Goal: Task Accomplishment & Management: Use online tool/utility

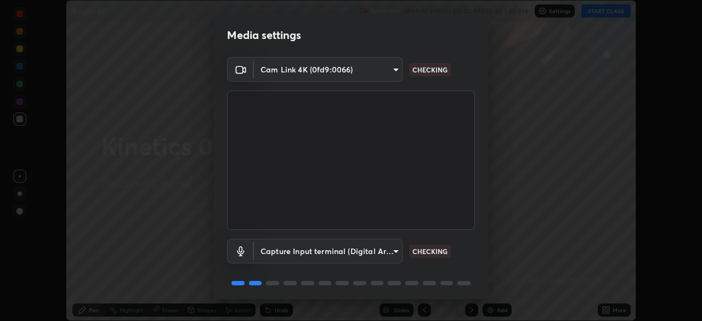
scroll to position [39, 0]
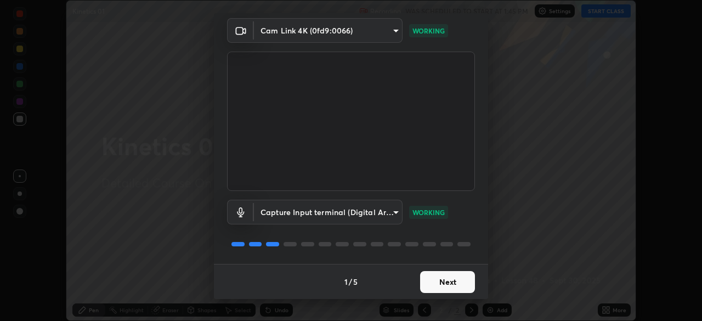
click at [451, 279] on button "Next" at bounding box center [447, 282] width 55 height 22
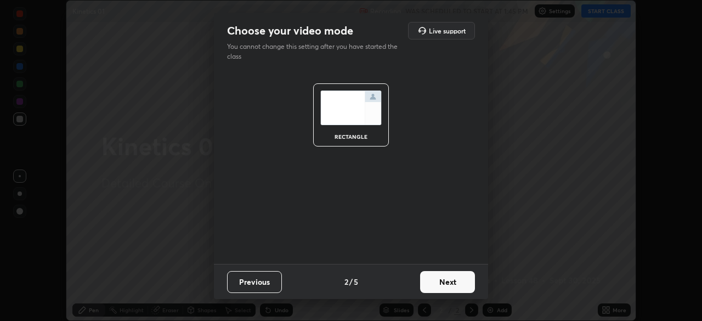
click at [454, 280] on button "Next" at bounding box center [447, 282] width 55 height 22
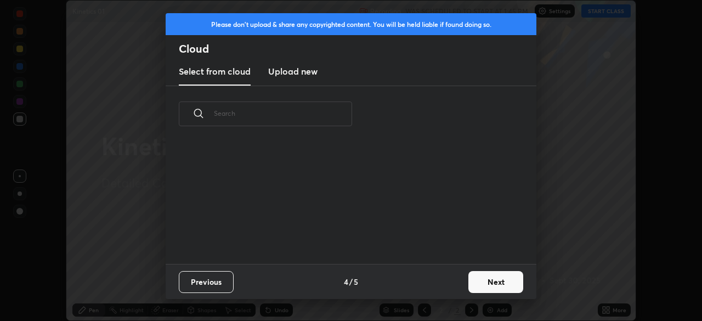
click at [480, 278] on button "Next" at bounding box center [495, 282] width 55 height 22
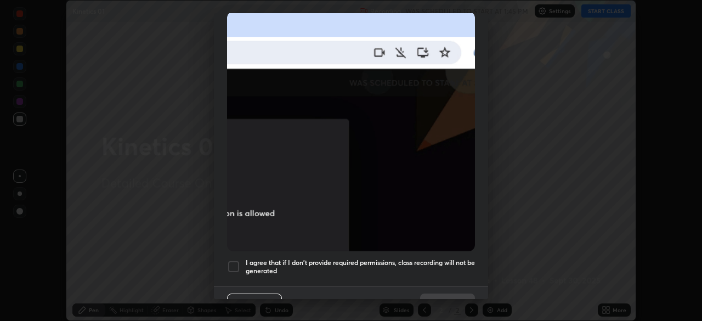
scroll to position [263, 0]
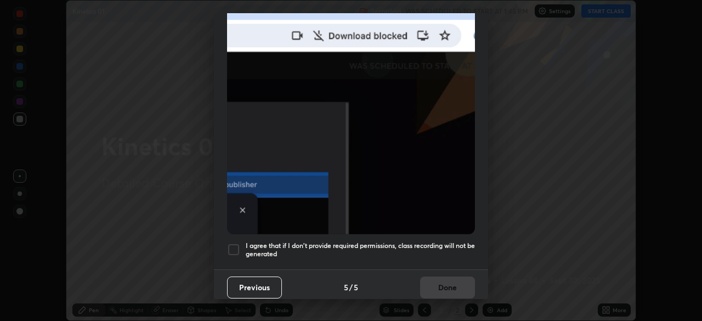
click at [242, 276] on button "Previous" at bounding box center [254, 287] width 55 height 22
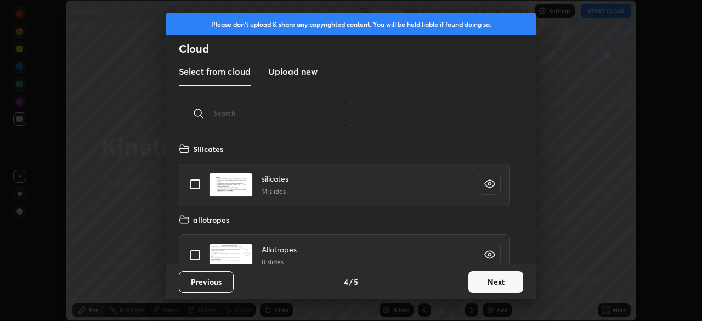
scroll to position [122, 352]
click at [488, 281] on button "Next" at bounding box center [495, 282] width 55 height 22
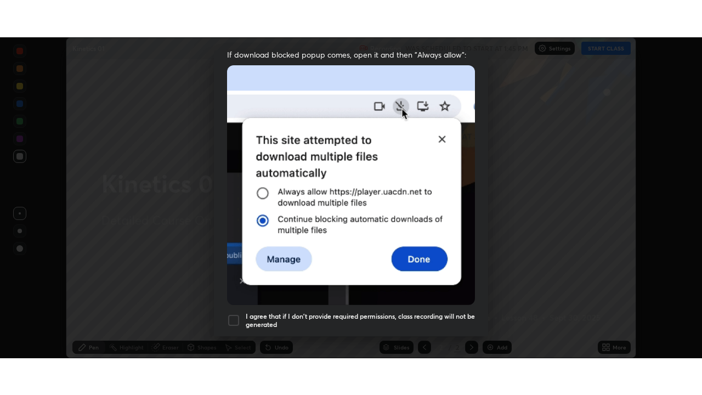
scroll to position [263, 0]
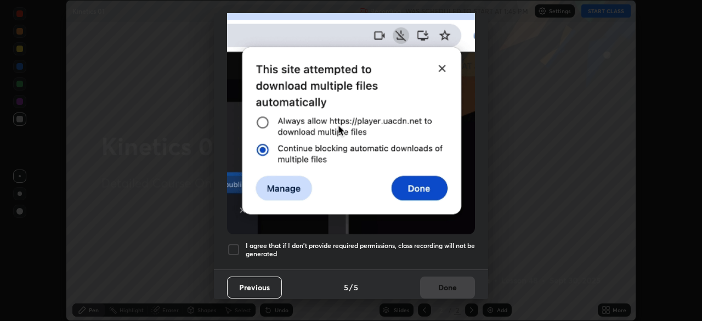
click at [232, 244] on div at bounding box center [233, 249] width 13 height 13
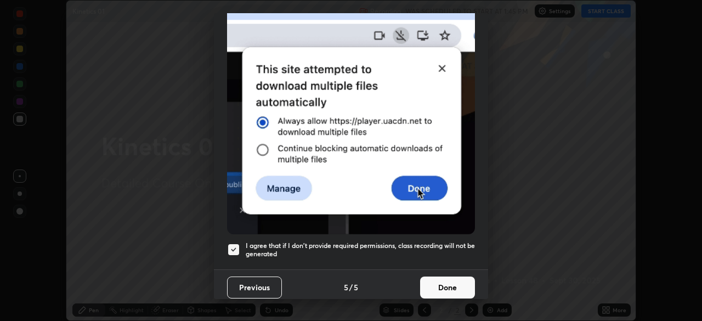
click at [451, 286] on button "Done" at bounding box center [447, 287] width 55 height 22
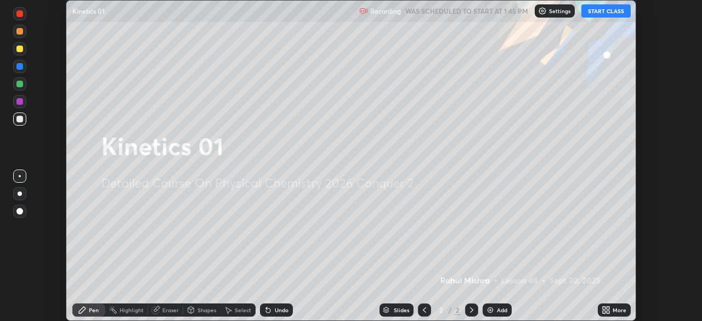
click at [604, 10] on button "START CLASS" at bounding box center [605, 10] width 49 height 13
click at [607, 308] on icon at bounding box center [607, 307] width 3 height 3
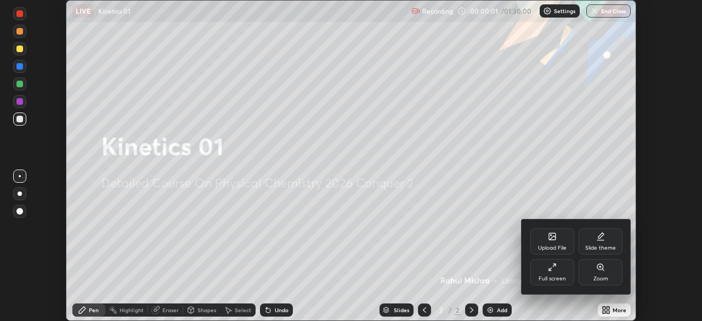
click at [543, 265] on div "Full screen" at bounding box center [552, 272] width 44 height 26
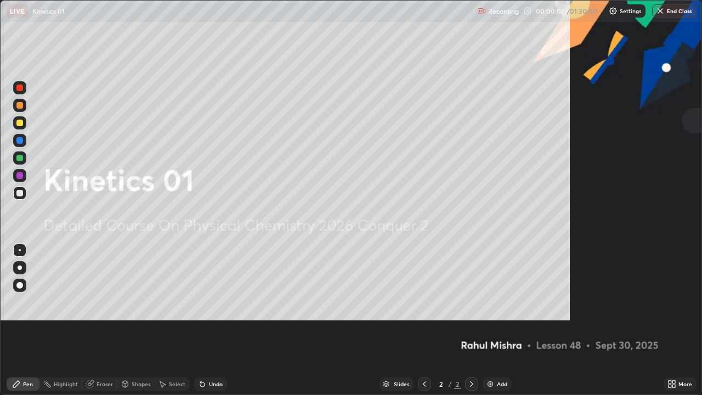
scroll to position [395, 702]
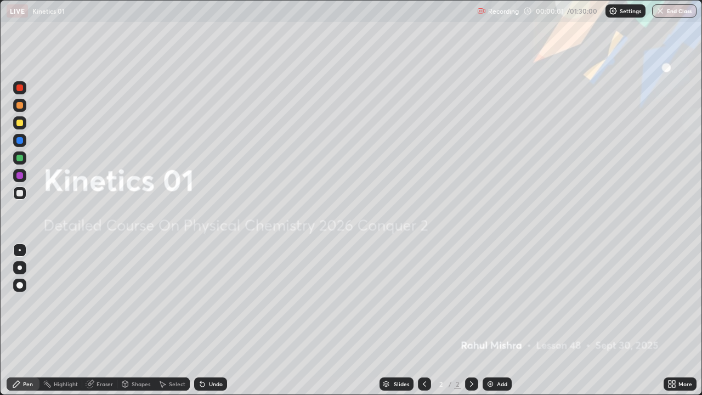
click at [499, 320] on div "Add" at bounding box center [502, 383] width 10 height 5
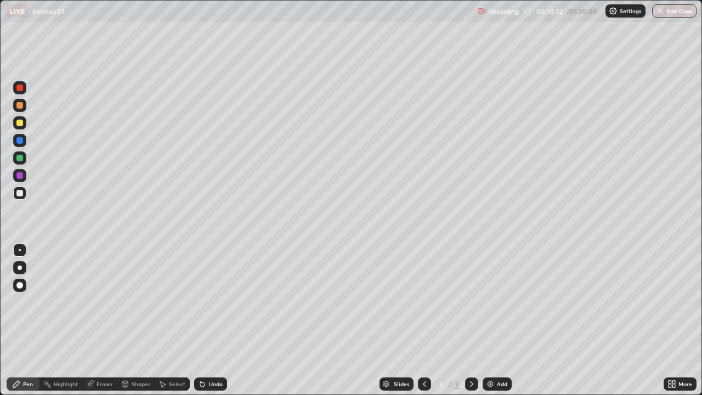
click at [489, 320] on img at bounding box center [490, 383] width 9 height 9
click at [218, 320] on div "Undo" at bounding box center [216, 383] width 14 height 5
click at [217, 320] on div "Undo" at bounding box center [216, 383] width 14 height 5
click at [490, 320] on img at bounding box center [490, 383] width 9 height 9
click at [496, 320] on div "Add" at bounding box center [496, 383] width 29 height 13
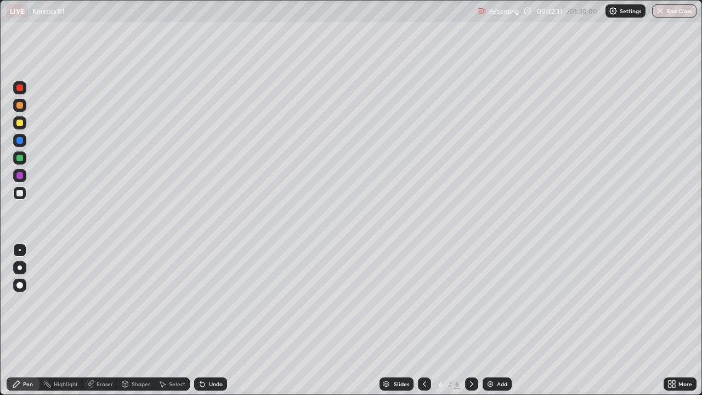
click at [101, 320] on div "Eraser" at bounding box center [99, 383] width 35 height 13
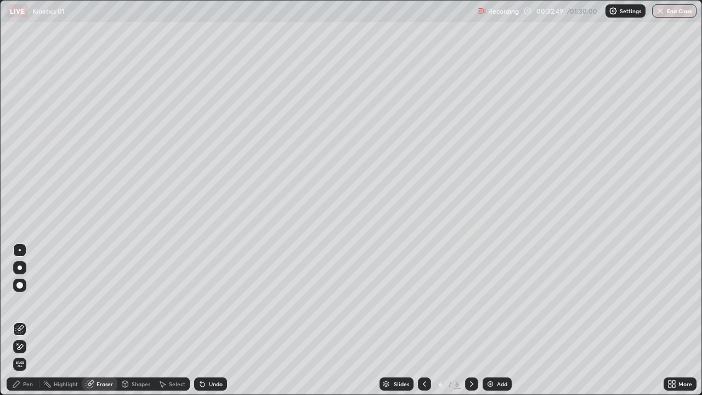
click at [30, 320] on div "Pen" at bounding box center [23, 383] width 33 height 13
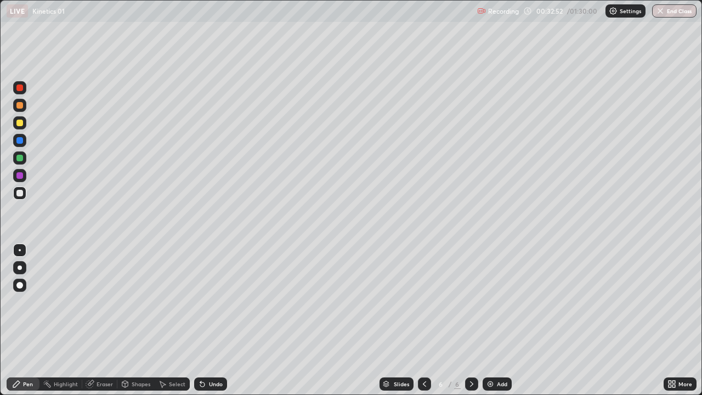
click at [494, 320] on div "Add" at bounding box center [496, 383] width 29 height 13
click at [20, 124] on div at bounding box center [19, 122] width 7 height 7
click at [97, 320] on div "Eraser" at bounding box center [99, 383] width 35 height 13
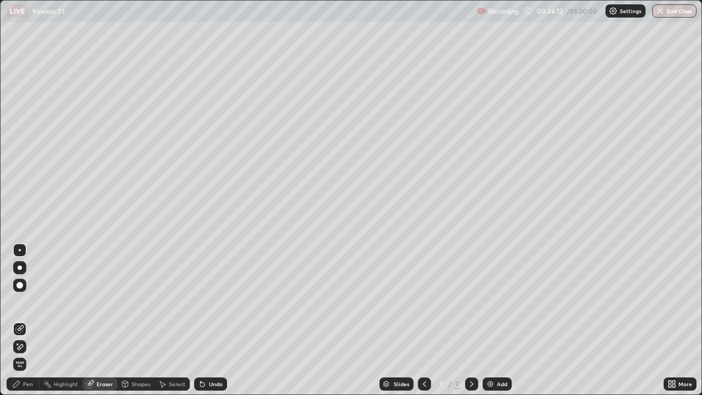
click at [25, 320] on div "Pen" at bounding box center [28, 383] width 10 height 5
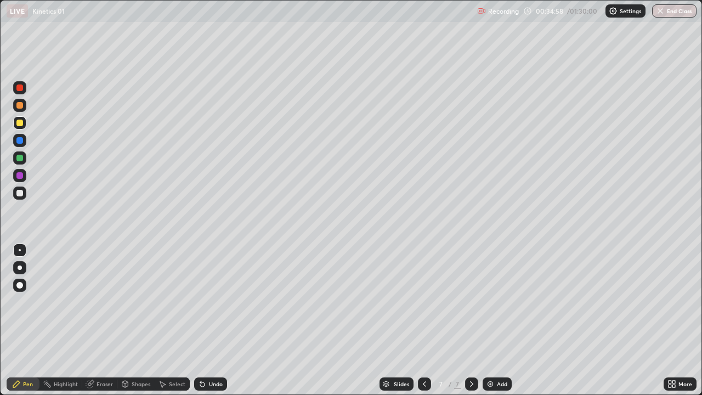
click at [21, 193] on div at bounding box center [19, 193] width 7 height 7
click at [203, 320] on icon at bounding box center [202, 383] width 9 height 9
click at [21, 157] on div at bounding box center [19, 158] width 7 height 7
click at [19, 122] on div at bounding box center [19, 122] width 7 height 7
click at [20, 192] on div at bounding box center [19, 193] width 7 height 7
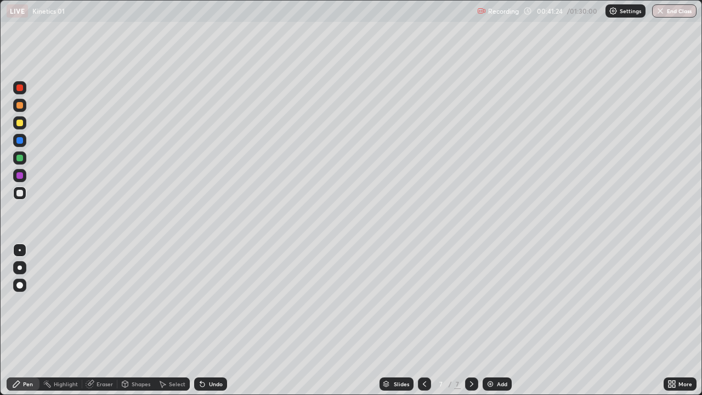
click at [20, 161] on div at bounding box center [19, 158] width 7 height 7
click at [486, 320] on img at bounding box center [490, 383] width 9 height 9
click at [19, 157] on div at bounding box center [19, 158] width 7 height 7
click at [18, 191] on div at bounding box center [19, 193] width 7 height 7
click at [19, 159] on div at bounding box center [19, 158] width 7 height 7
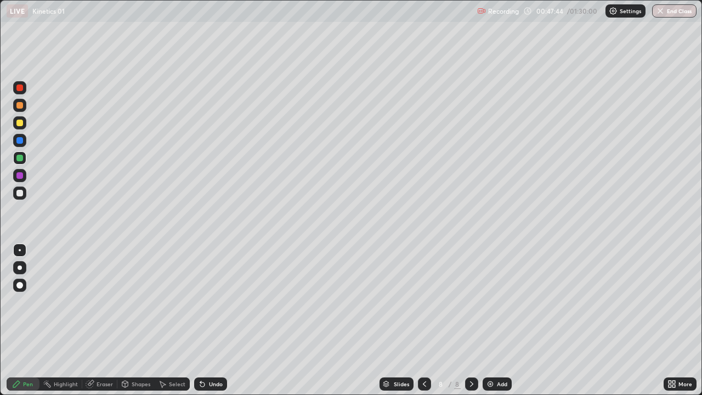
click at [21, 194] on div at bounding box center [19, 193] width 7 height 7
click at [22, 160] on div at bounding box center [19, 157] width 13 height 13
click at [207, 320] on div "Undo" at bounding box center [210, 383] width 33 height 13
click at [204, 320] on icon at bounding box center [202, 383] width 9 height 9
click at [209, 320] on div "Undo" at bounding box center [216, 383] width 14 height 5
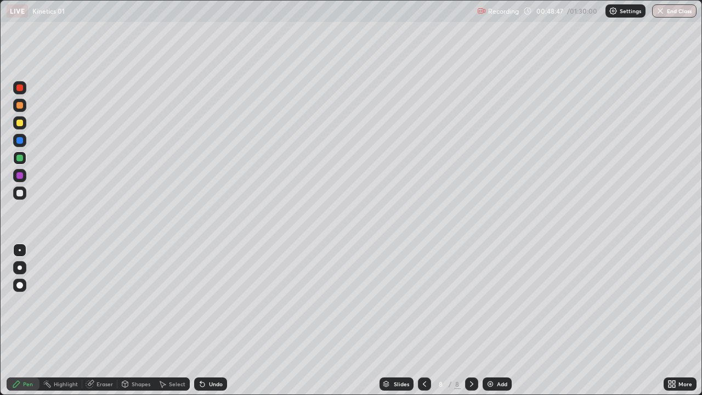
click at [206, 320] on div "Undo" at bounding box center [210, 383] width 33 height 13
click at [19, 191] on div at bounding box center [19, 193] width 7 height 7
click at [423, 320] on icon at bounding box center [424, 383] width 9 height 9
click at [471, 320] on icon at bounding box center [471, 383] width 9 height 9
click at [489, 320] on img at bounding box center [490, 383] width 9 height 9
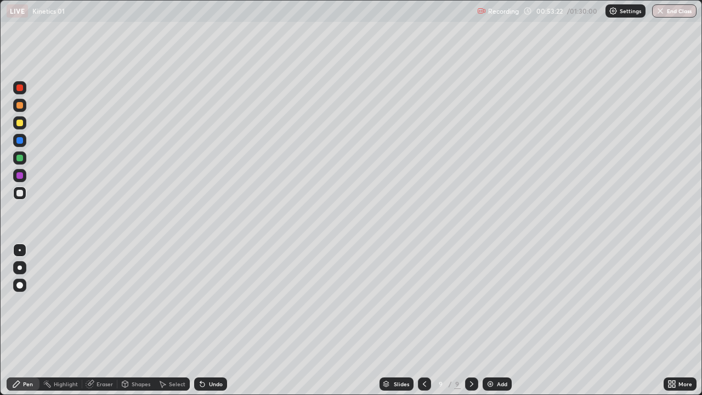
click at [22, 125] on div at bounding box center [19, 122] width 7 height 7
click at [93, 320] on icon at bounding box center [90, 383] width 9 height 9
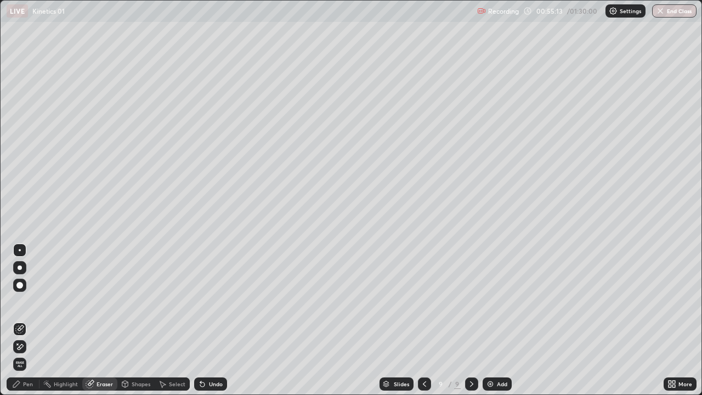
click at [29, 320] on div "Pen" at bounding box center [28, 383] width 10 height 5
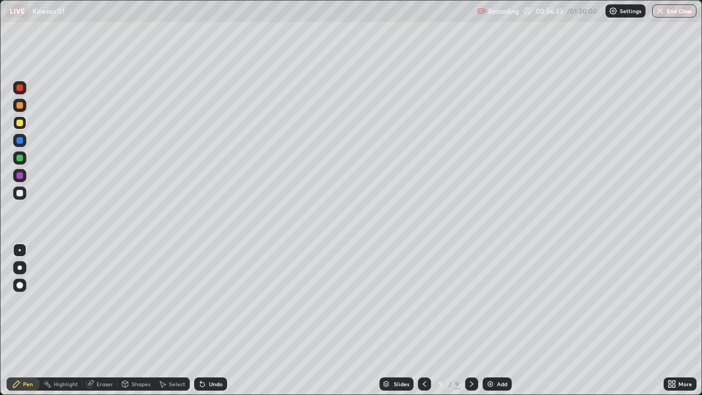
click at [103, 320] on div "Eraser" at bounding box center [104, 383] width 16 height 5
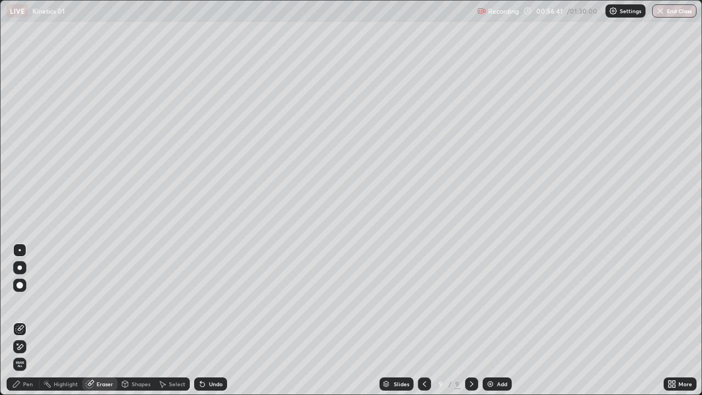
click at [24, 320] on div "Pen" at bounding box center [28, 383] width 10 height 5
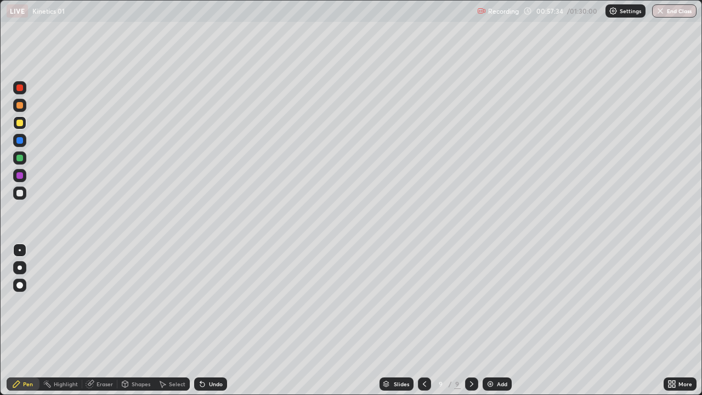
click at [423, 320] on icon at bounding box center [424, 383] width 3 height 5
click at [469, 320] on icon at bounding box center [471, 383] width 9 height 9
click at [423, 320] on icon at bounding box center [424, 383] width 9 height 9
click at [469, 320] on icon at bounding box center [471, 383] width 9 height 9
click at [423, 320] on icon at bounding box center [424, 383] width 9 height 9
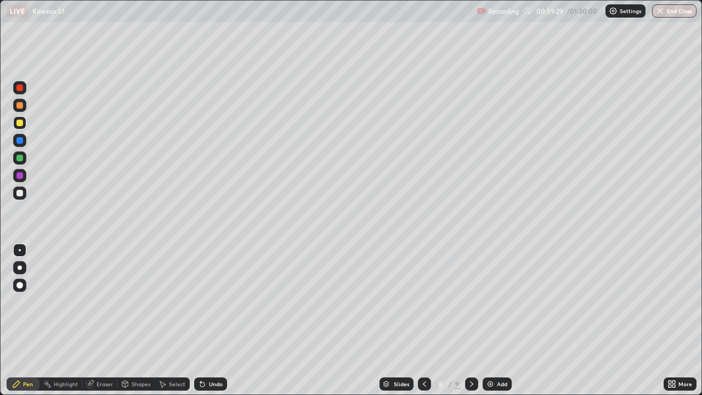
click at [470, 320] on icon at bounding box center [471, 383] width 3 height 5
click at [22, 158] on div at bounding box center [19, 158] width 7 height 7
click at [18, 124] on div at bounding box center [19, 122] width 7 height 7
click at [20, 191] on div at bounding box center [19, 193] width 7 height 7
click at [103, 320] on div "Eraser" at bounding box center [104, 383] width 16 height 5
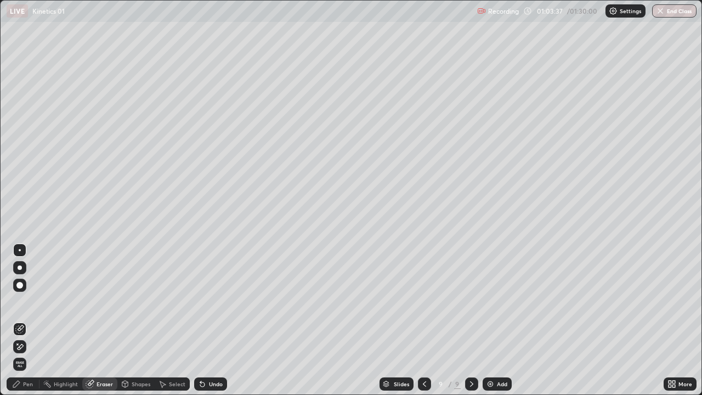
click at [204, 320] on icon at bounding box center [202, 383] width 9 height 9
click at [27, 320] on div "Pen" at bounding box center [28, 383] width 10 height 5
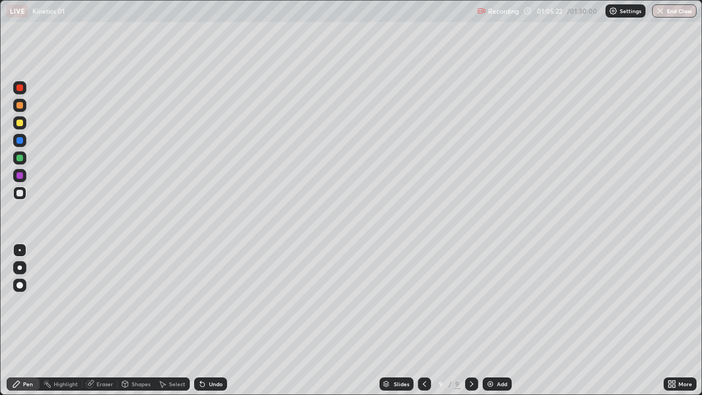
click at [110, 320] on div "Eraser" at bounding box center [104, 383] width 16 height 5
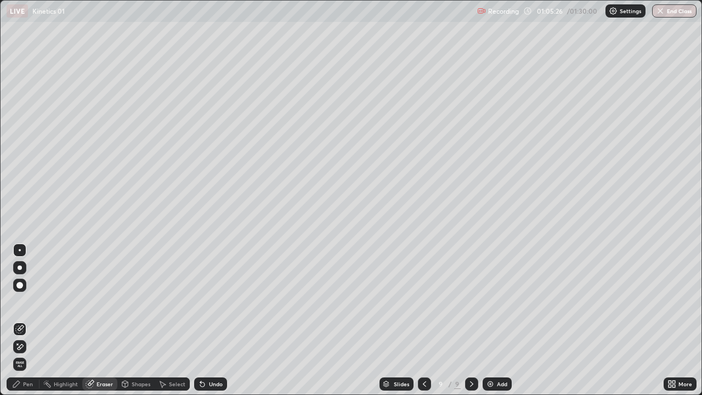
click at [32, 320] on div "Pen" at bounding box center [28, 383] width 10 height 5
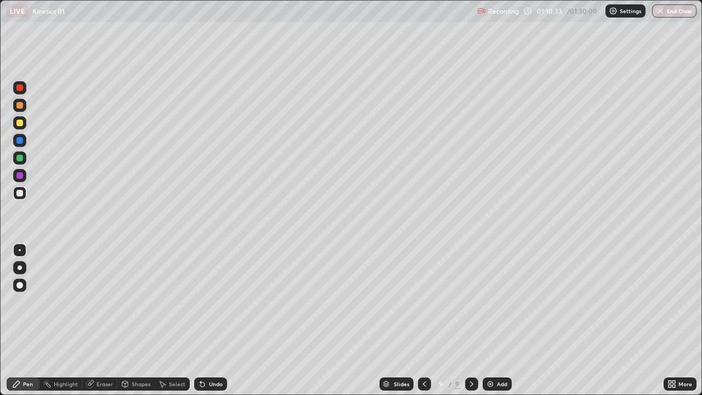
click at [487, 320] on img at bounding box center [490, 383] width 9 height 9
click at [19, 123] on div at bounding box center [19, 122] width 7 height 7
click at [19, 162] on div at bounding box center [19, 157] width 13 height 13
click at [20, 192] on div at bounding box center [19, 193] width 7 height 7
click at [209, 320] on div "Undo" at bounding box center [216, 383] width 14 height 5
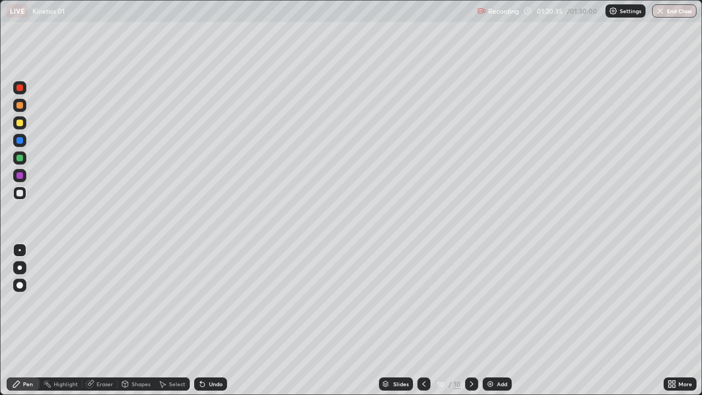
click at [489, 320] on img at bounding box center [490, 383] width 9 height 9
click at [422, 320] on icon at bounding box center [424, 383] width 9 height 9
click at [22, 160] on div at bounding box center [19, 158] width 7 height 7
click at [471, 320] on icon at bounding box center [471, 383] width 3 height 5
click at [19, 123] on div at bounding box center [19, 122] width 7 height 7
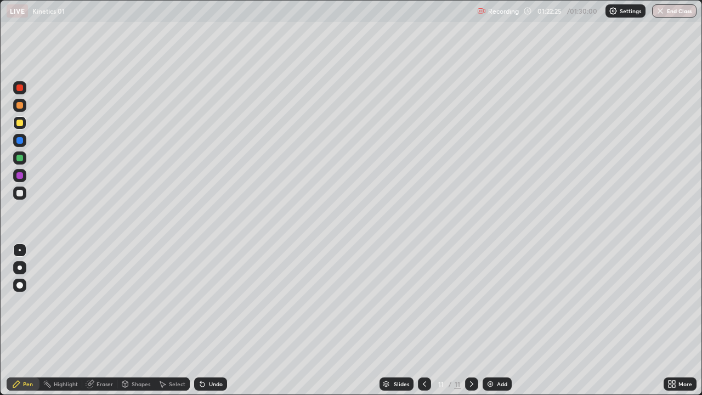
click at [423, 320] on icon at bounding box center [424, 383] width 9 height 9
click at [466, 320] on div at bounding box center [471, 383] width 13 height 13
click at [213, 320] on div "Undo" at bounding box center [216, 383] width 14 height 5
click at [212, 320] on div "Undo" at bounding box center [216, 383] width 14 height 5
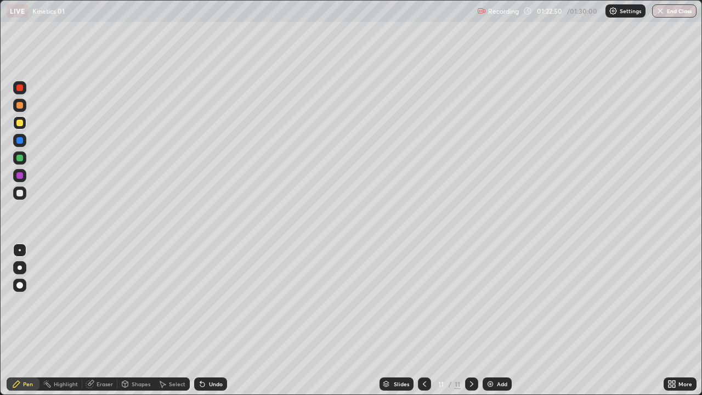
click at [213, 320] on div "Undo" at bounding box center [210, 383] width 33 height 13
click at [20, 193] on div at bounding box center [19, 193] width 7 height 7
click at [19, 158] on div at bounding box center [19, 158] width 7 height 7
click at [19, 123] on div at bounding box center [19, 122] width 7 height 7
click at [207, 320] on div "Undo" at bounding box center [210, 383] width 33 height 13
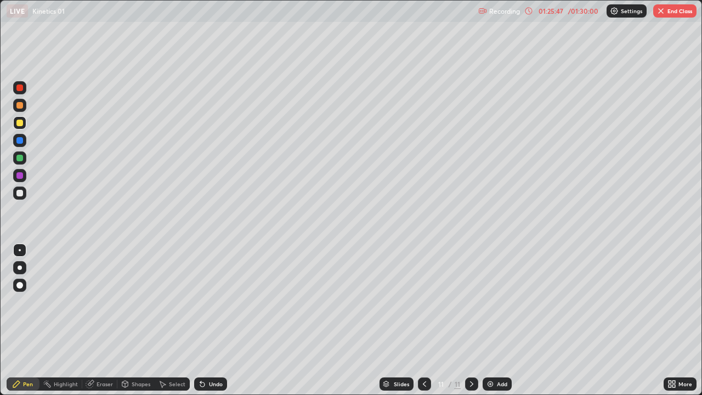
click at [205, 320] on icon at bounding box center [202, 383] width 9 height 9
click at [106, 320] on div "Eraser" at bounding box center [104, 383] width 16 height 5
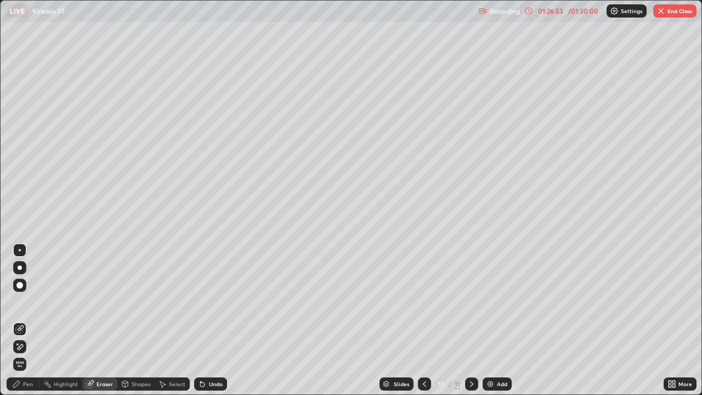
click at [31, 320] on div "Pen" at bounding box center [28, 383] width 10 height 5
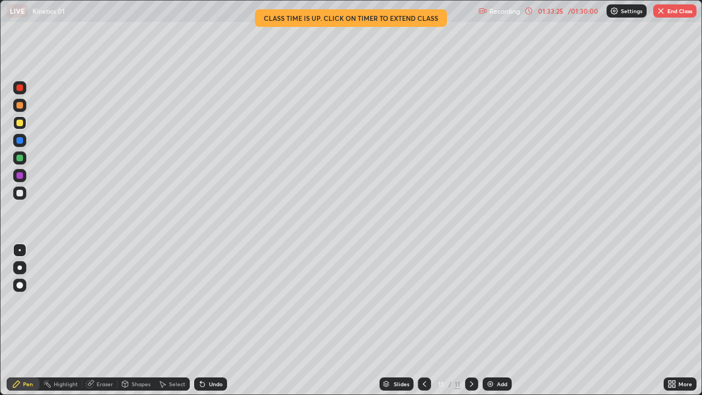
click at [666, 11] on button "End Class" at bounding box center [674, 10] width 43 height 13
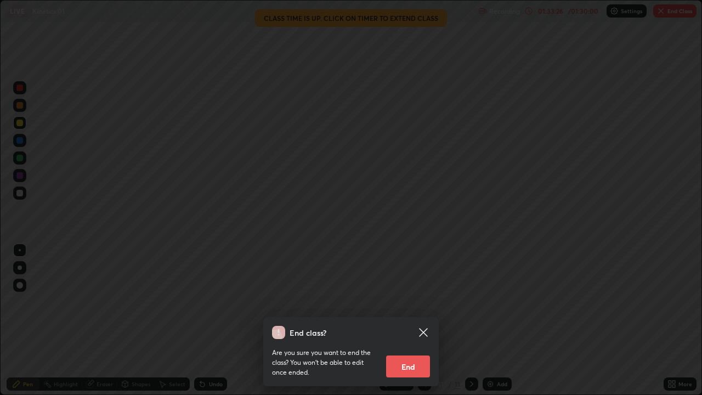
click at [413, 320] on button "End" at bounding box center [408, 366] width 44 height 22
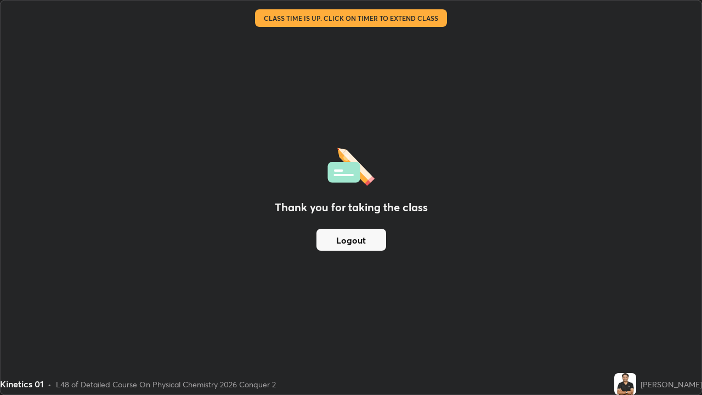
click at [371, 238] on button "Logout" at bounding box center [351, 240] width 70 height 22
